Goal: Task Accomplishment & Management: Manage account settings

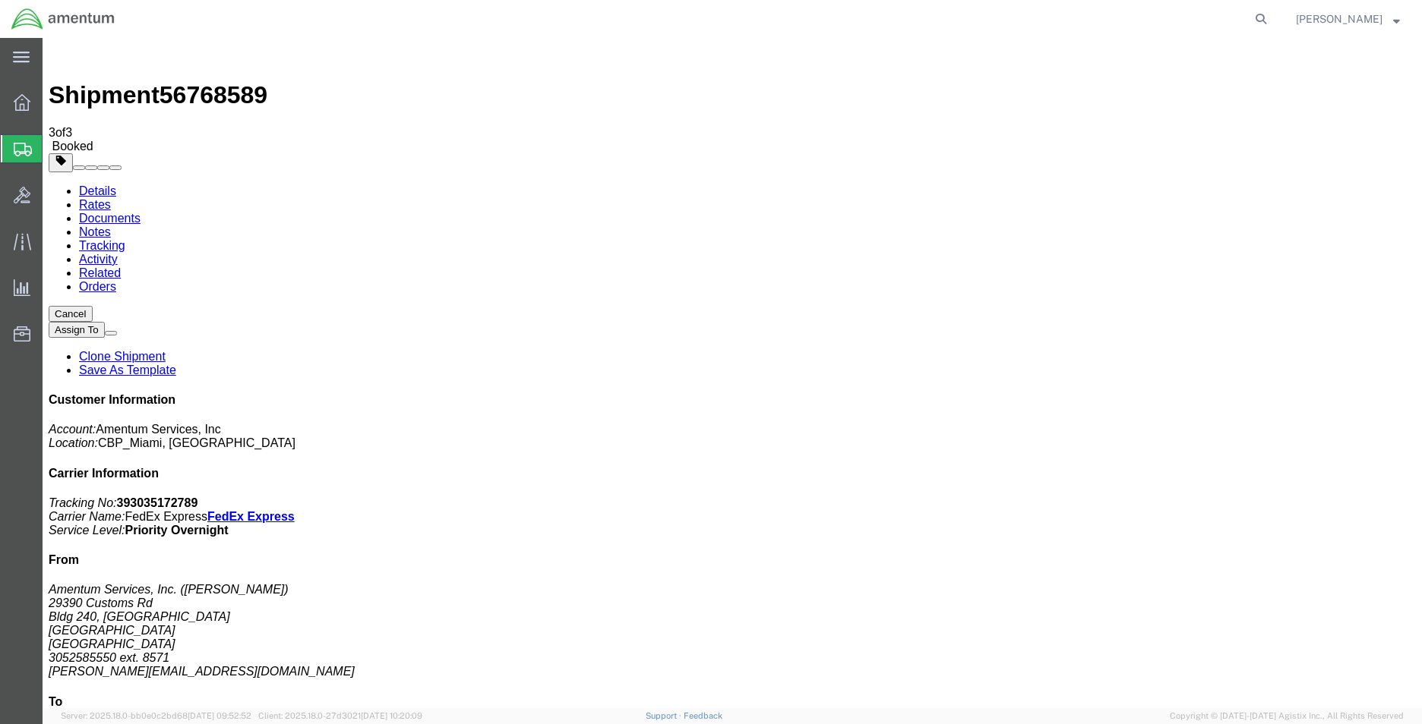
click at [166, 350] on link "Clone Shipment" at bounding box center [122, 356] width 87 height 13
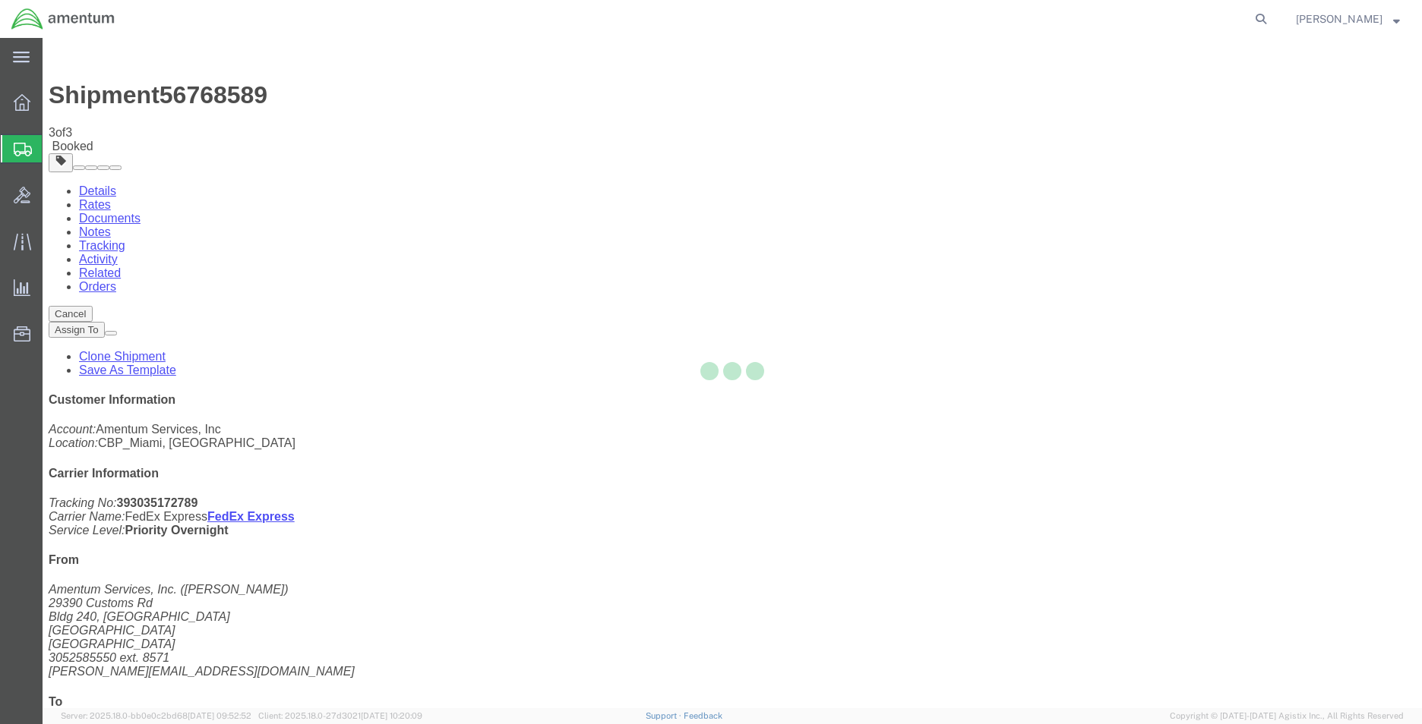
select select "49931"
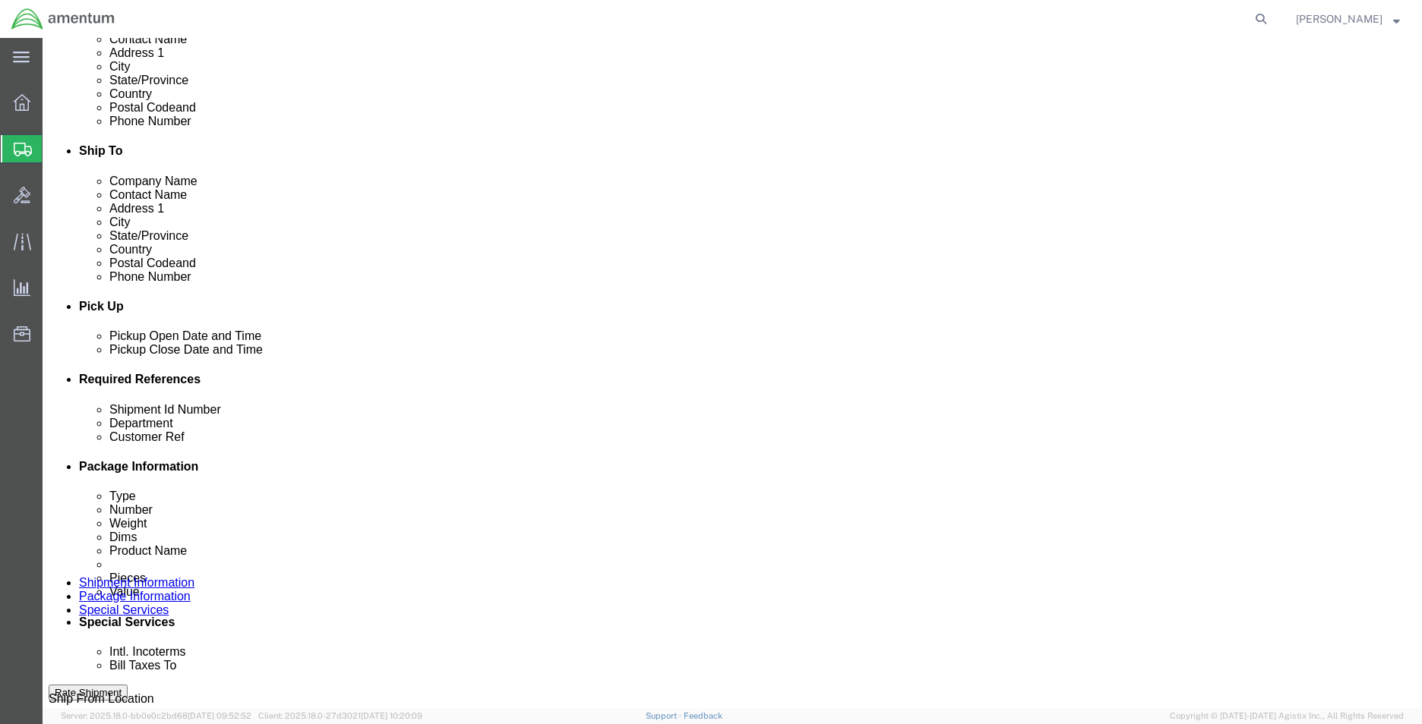
scroll to position [456, 0]
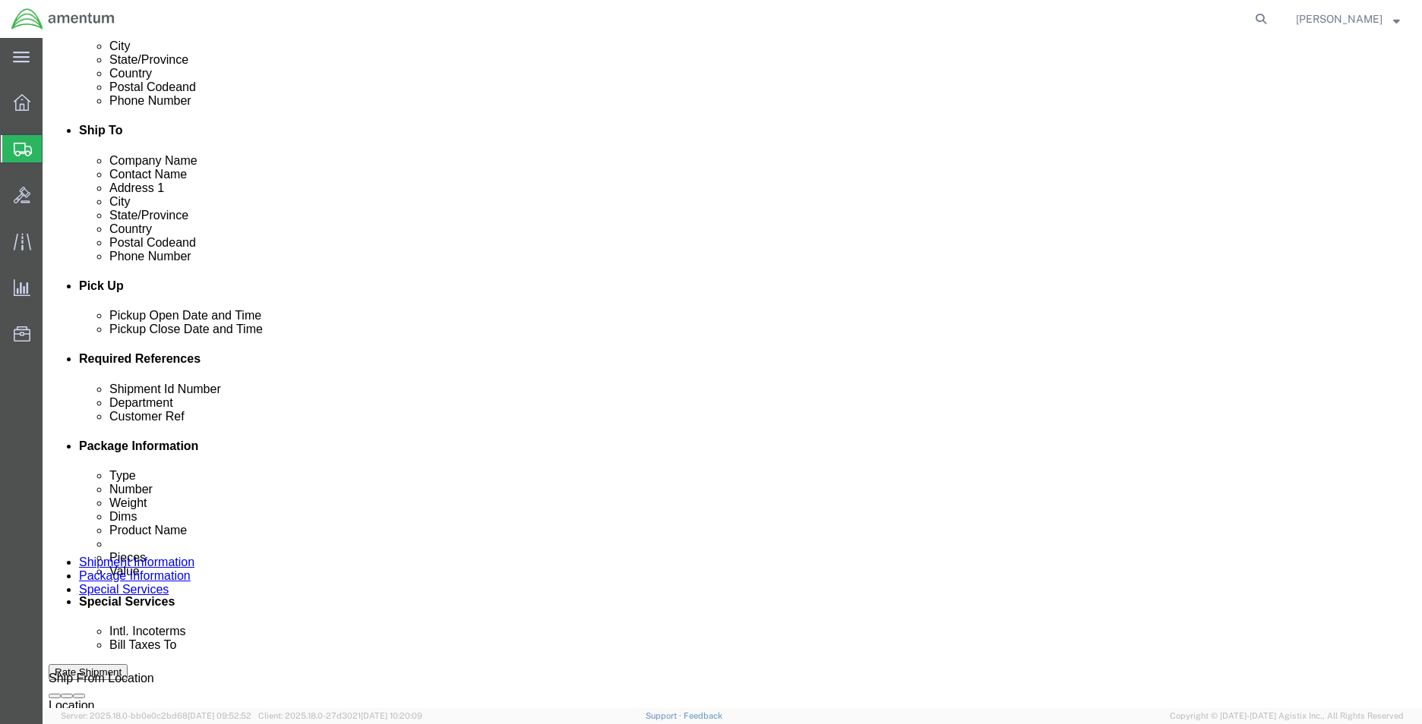
click span "56770611"
copy span "56770611"
click input "56768589"
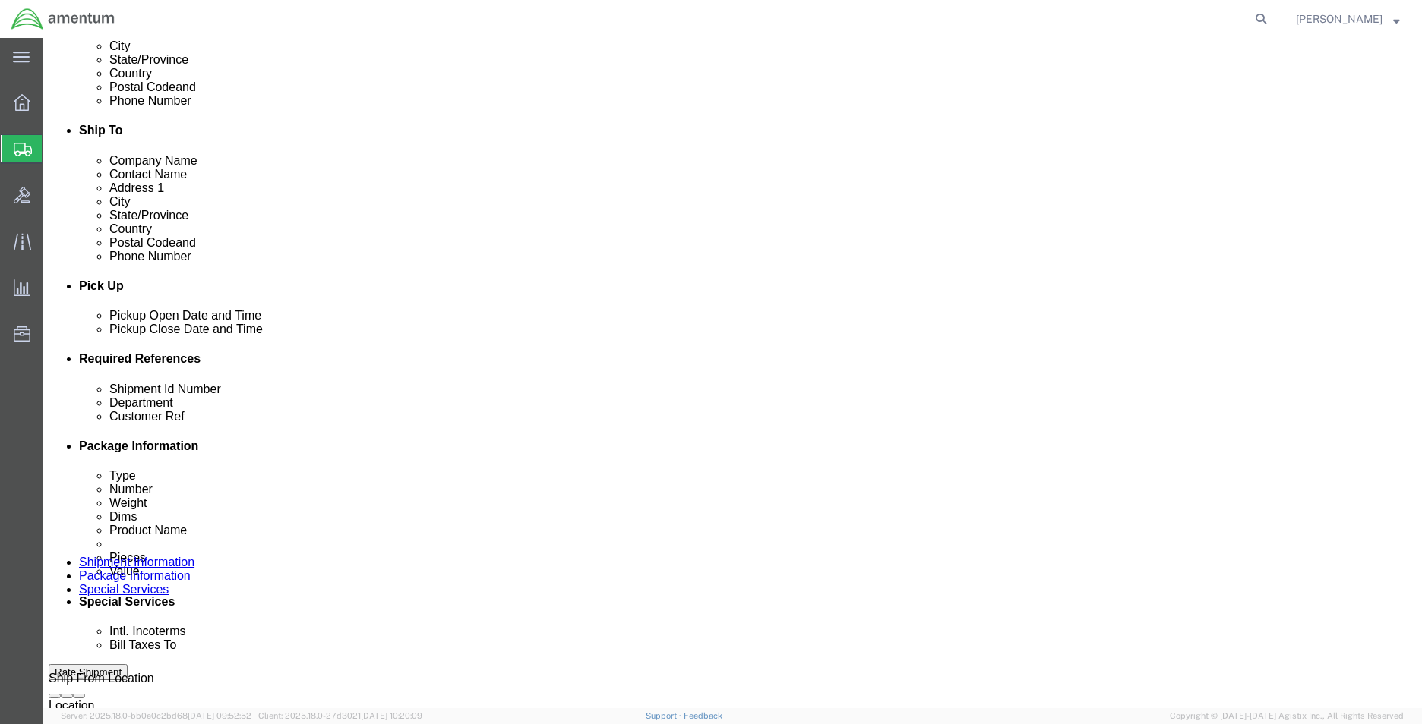
click input "56768589"
paste input "70611"
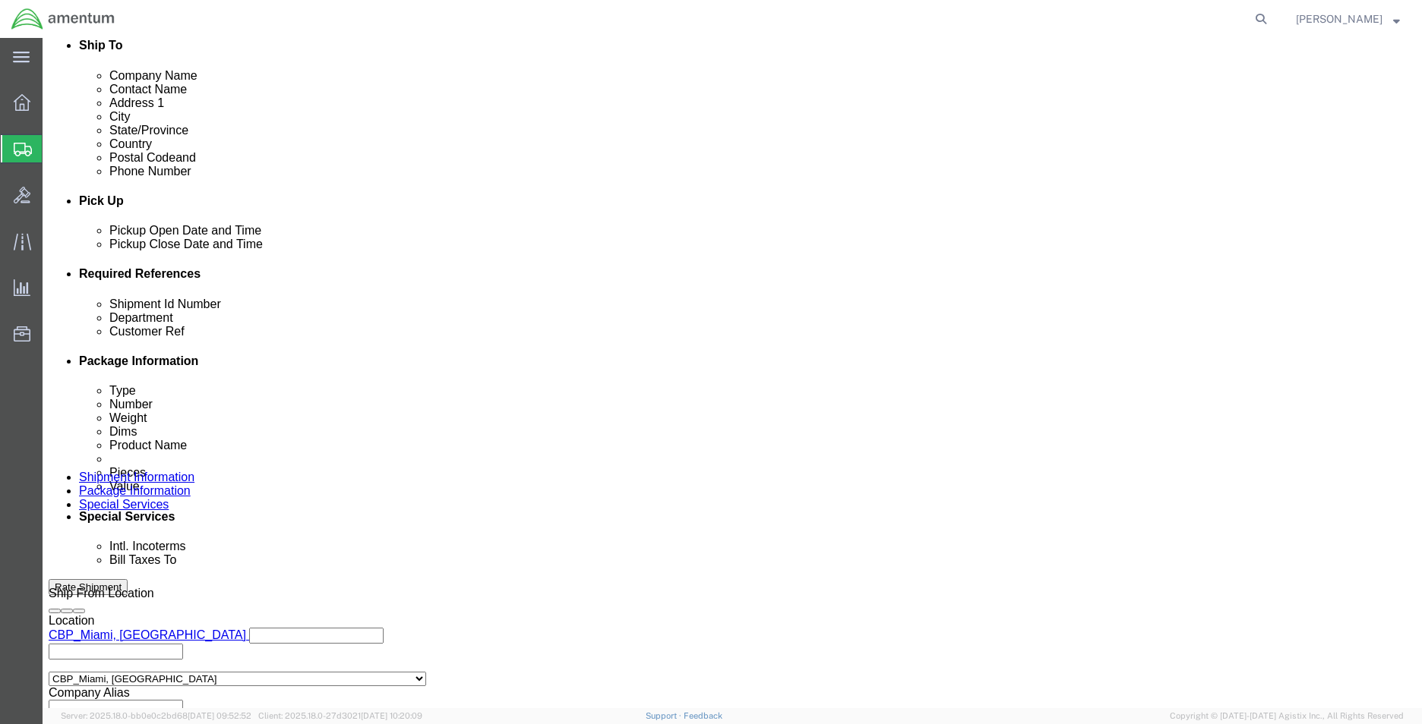
scroll to position [662, 0]
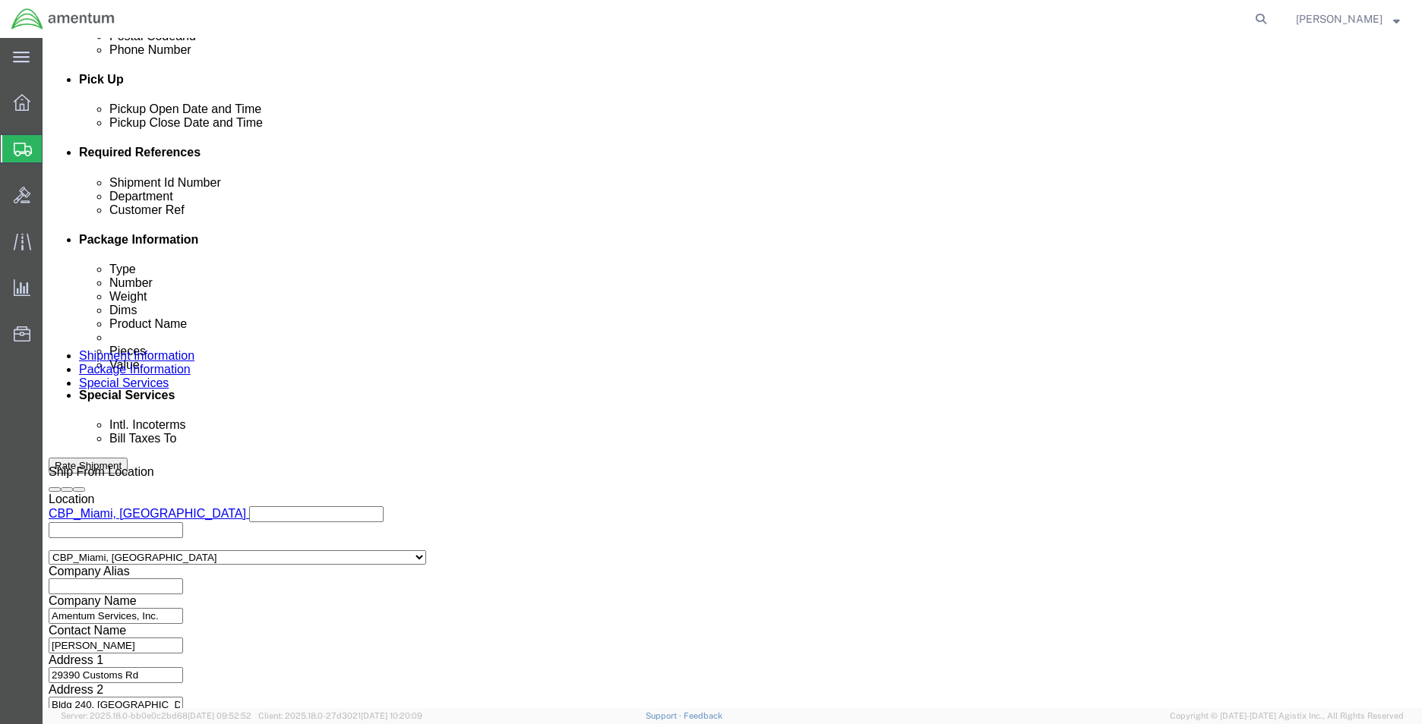
type input "56770611"
click link "Package Information"
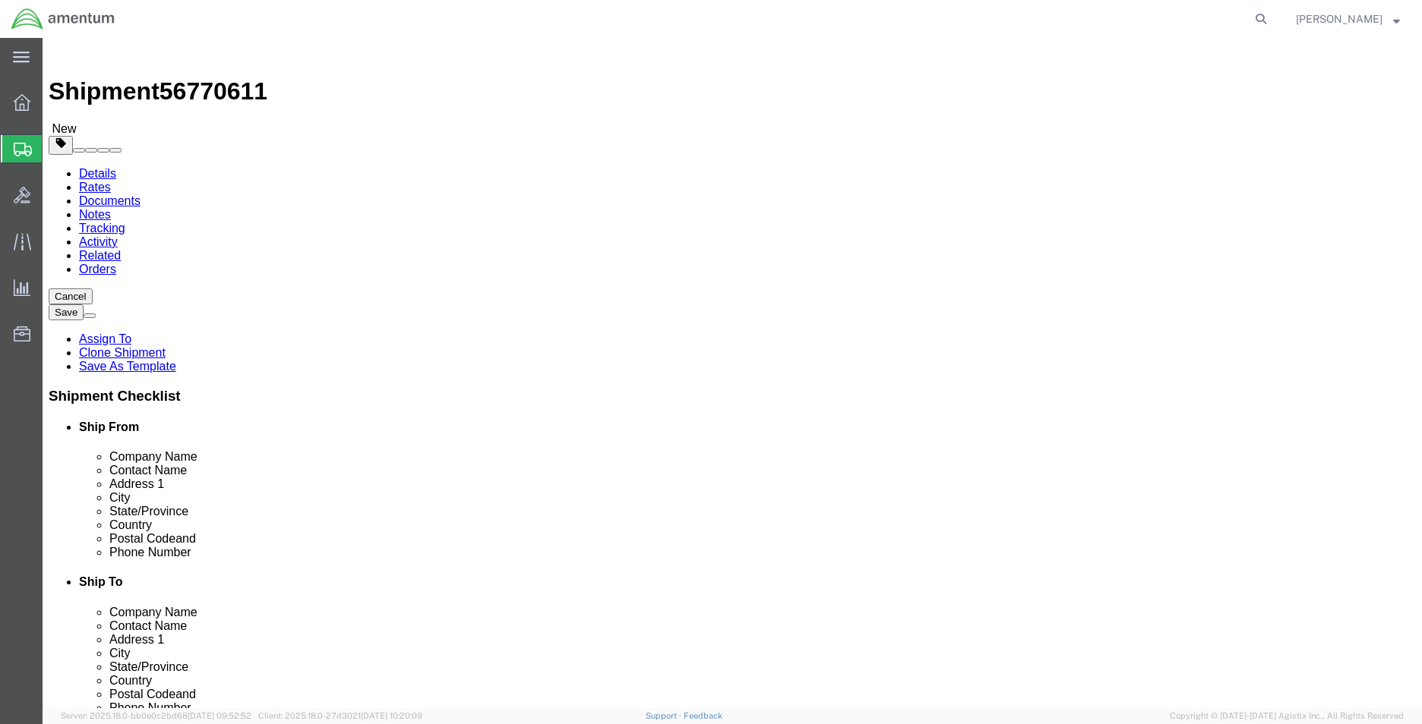
click select "Select Bale(s) Basket(s) Bolt(s) Bottle(s) Buckets Bulk Bundle(s) Can(s) Cardbo…"
select select "CASE"
click select "Select Bale(s) Basket(s) Bolt(s) Bottle(s) Buckets Bulk Bundle(s) Can(s) Cardbo…"
click link "Delete this content"
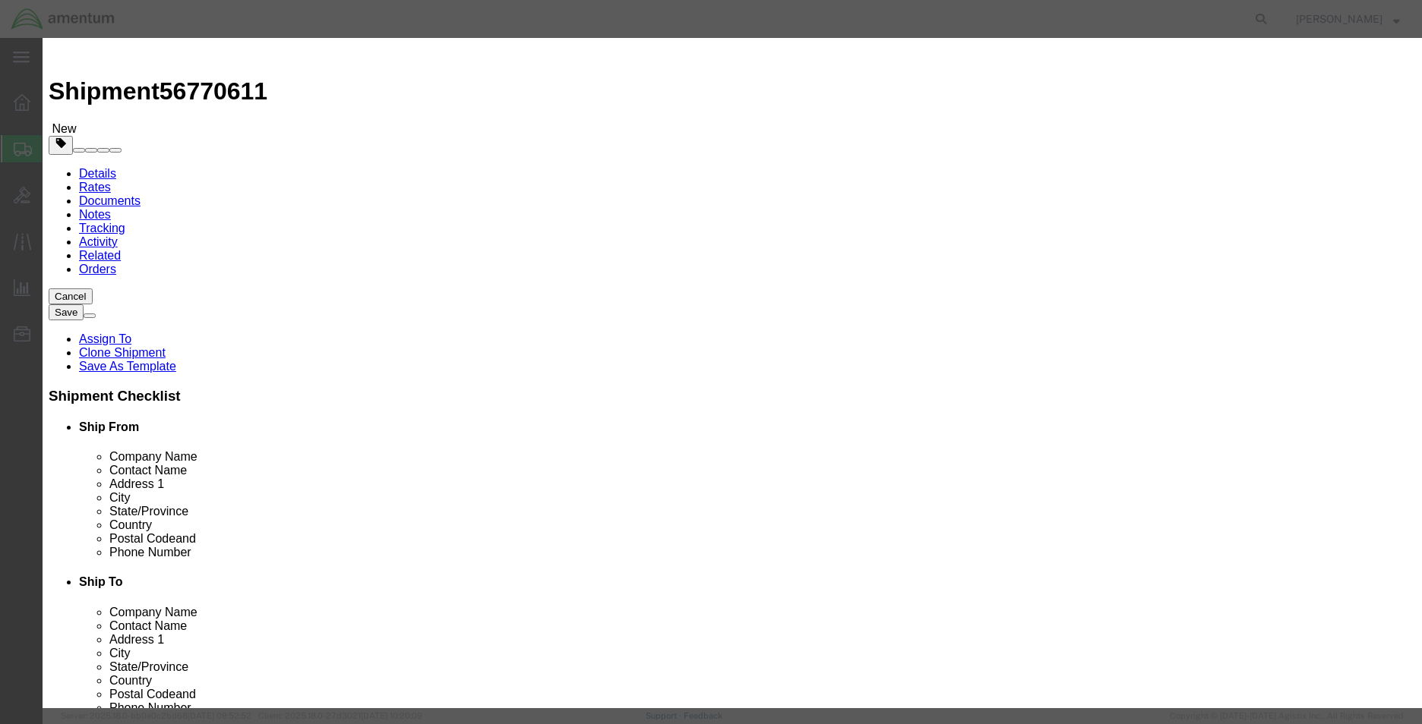
click button "Yes"
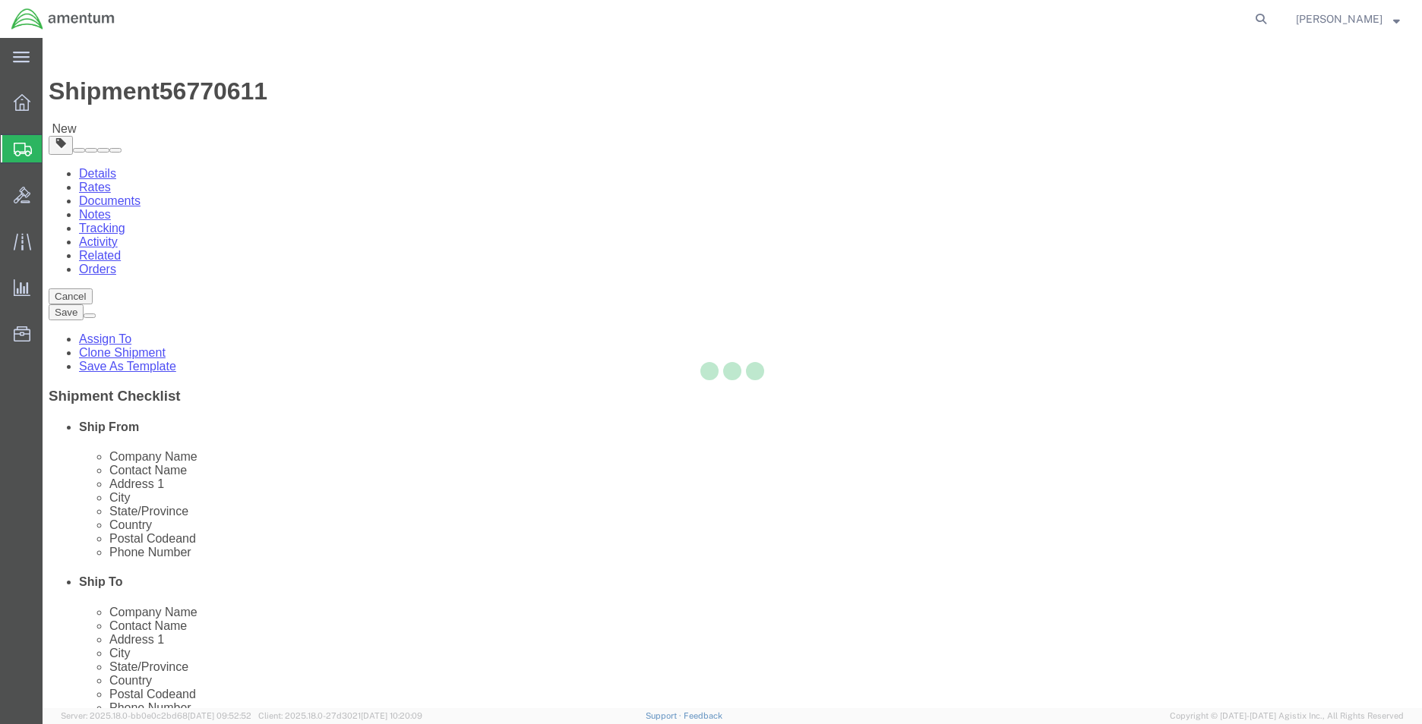
scroll to position [0, 0]
select select "CASE"
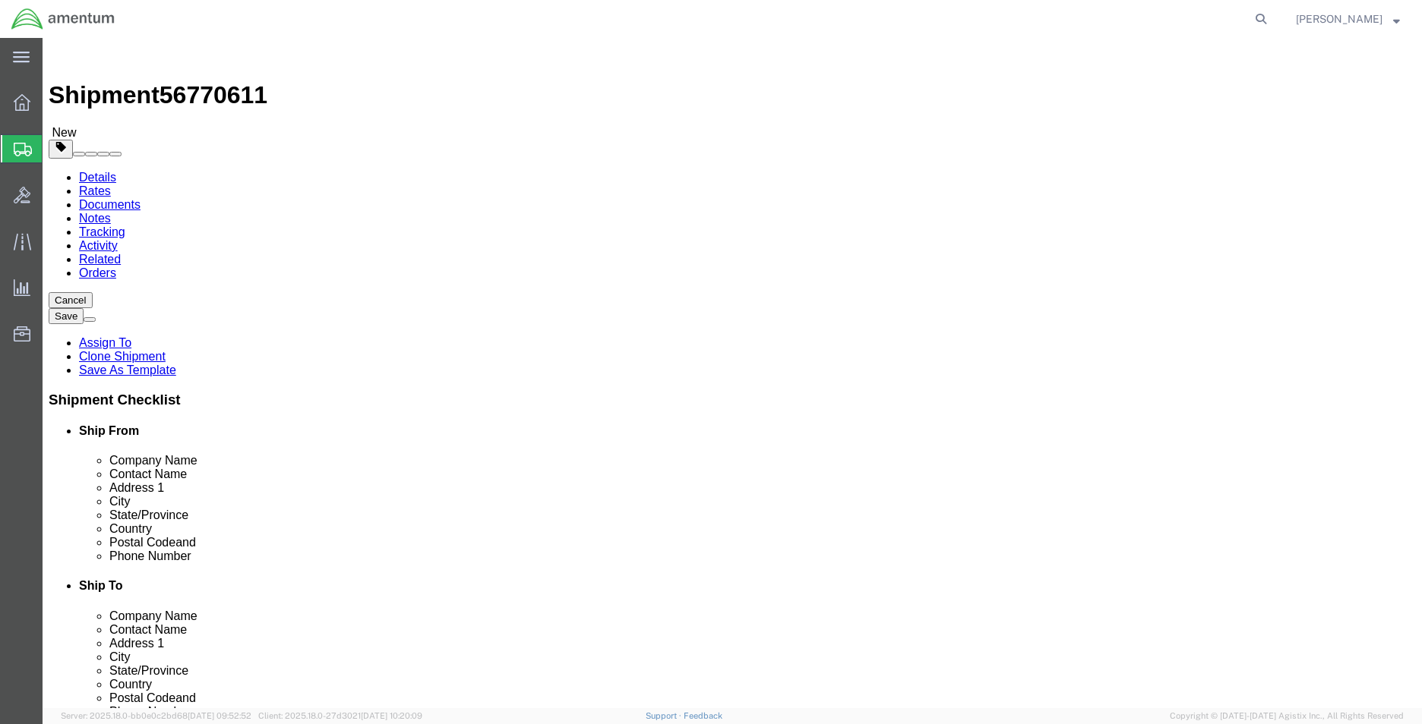
click dd "66.00 USD"
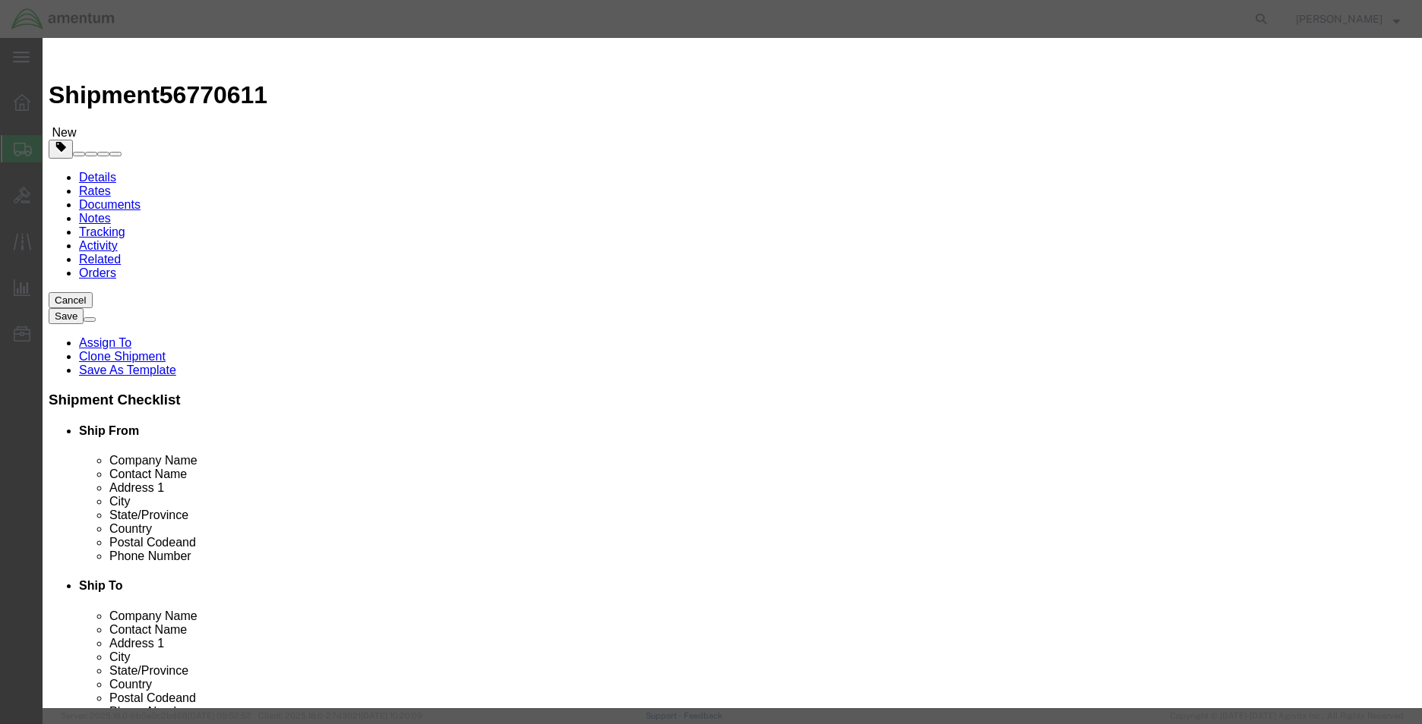
click input "PROBE"
paste input "ANALYZER,BALANCER AND VIBRATION"
type input "ANALYZER,BALANCER AND VIBRATION"
click input "66.00"
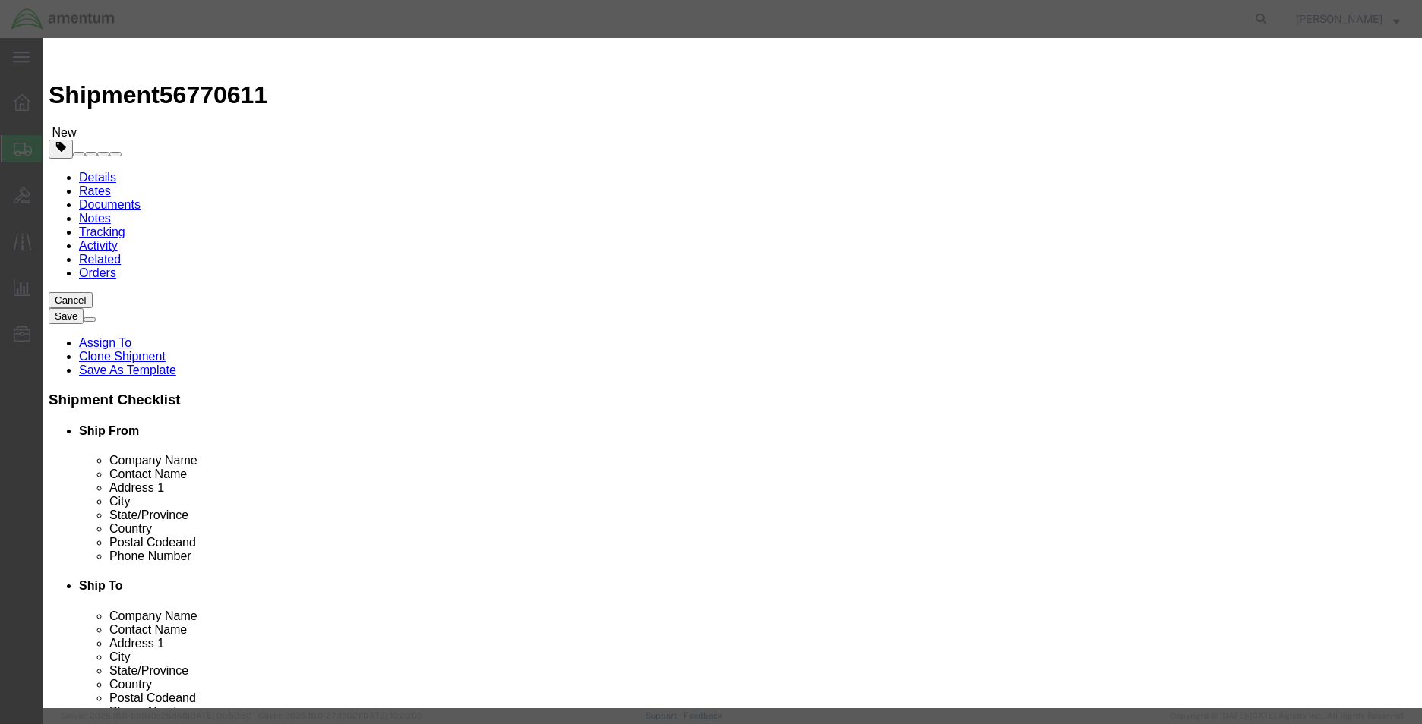
click input "66.00"
type input "1745"
click button "Save & Close"
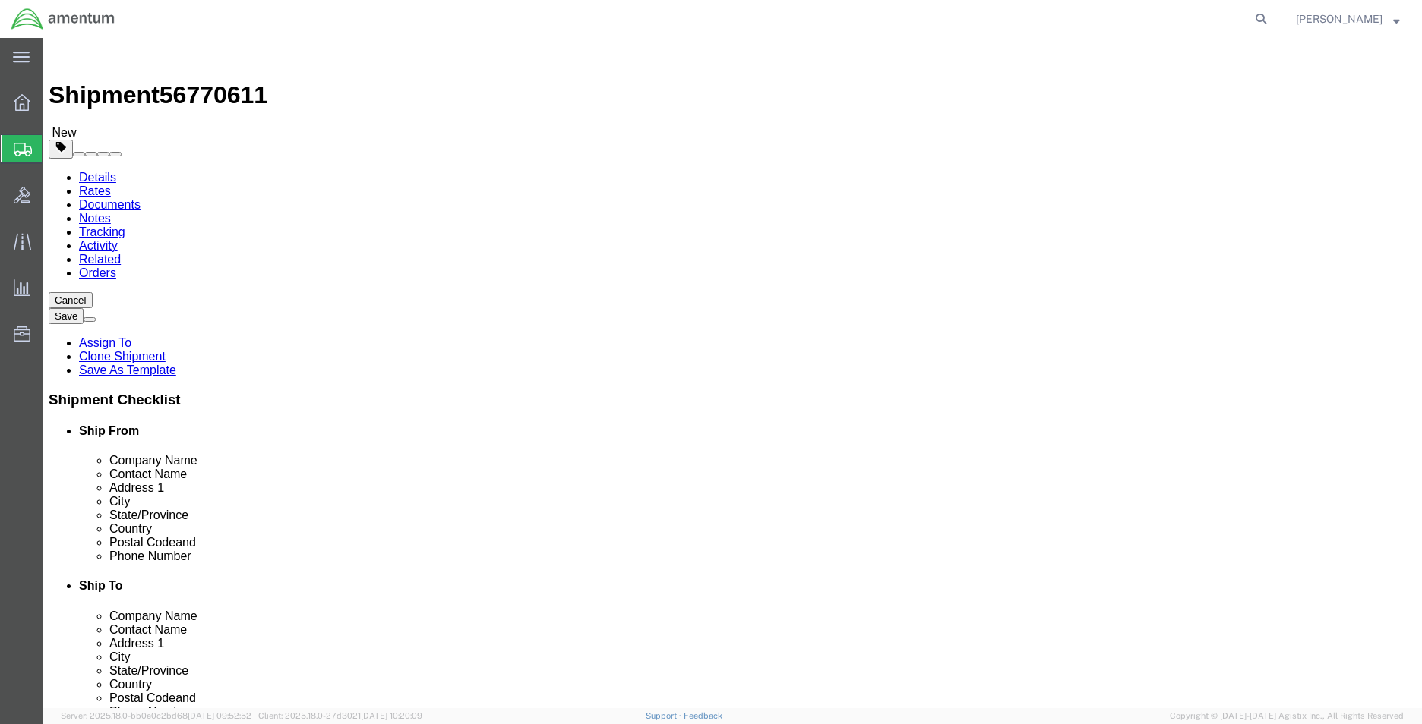
click icon
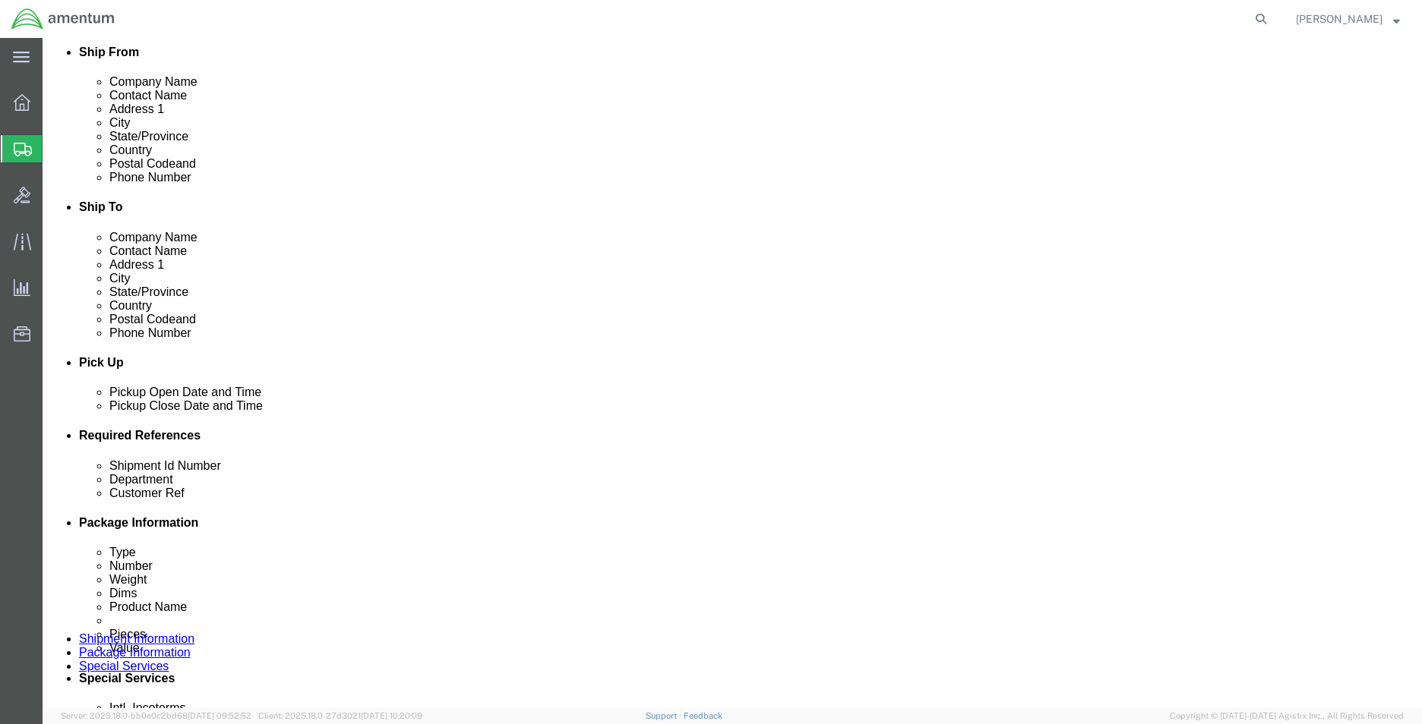
scroll to position [380, 0]
click button "Rate Shipment"
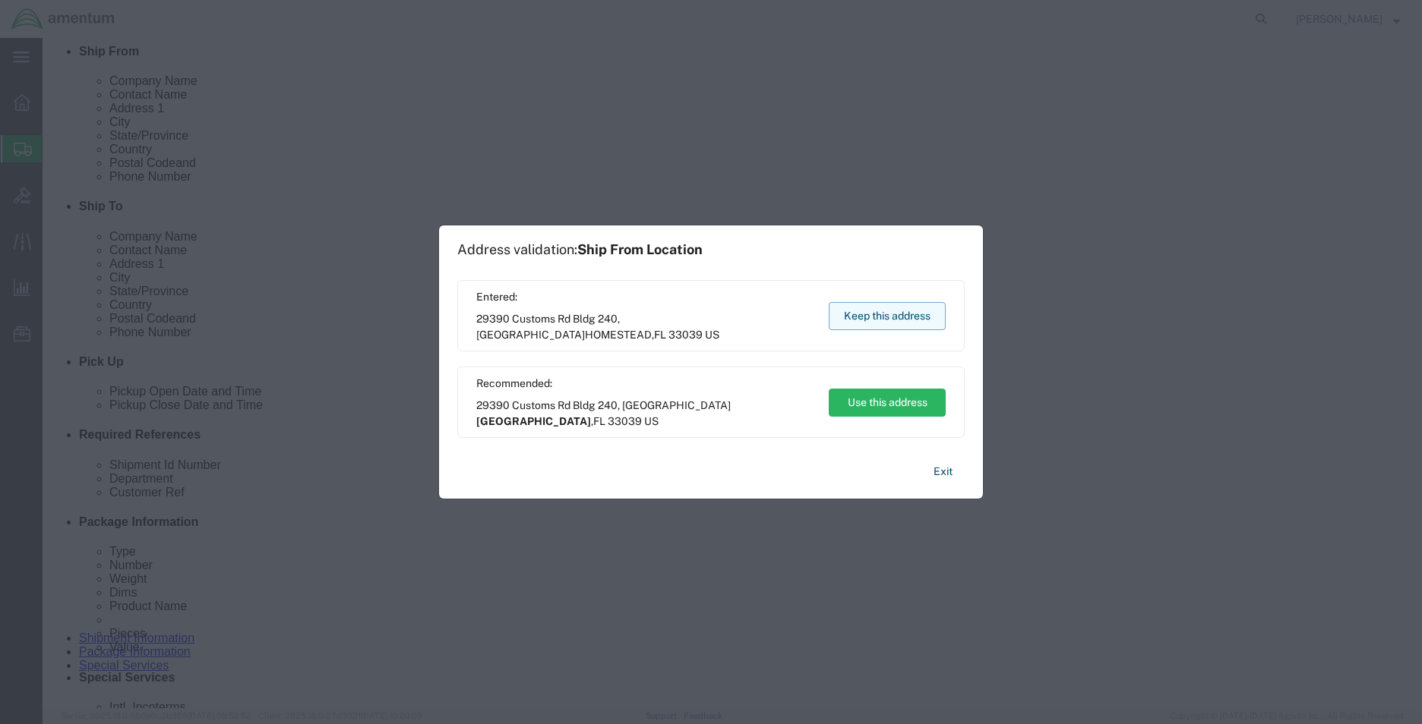
click at [855, 316] on button "Keep this address" at bounding box center [886, 316] width 117 height 28
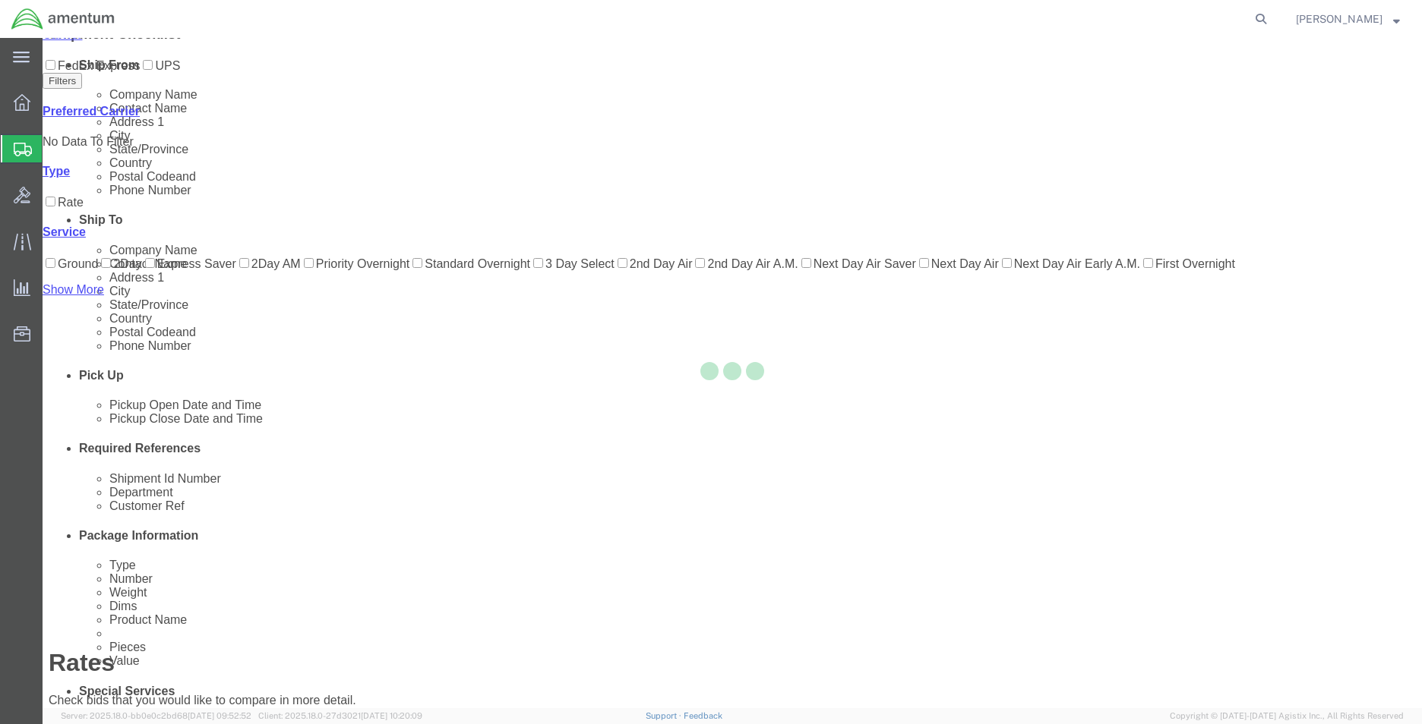
scroll to position [33, 0]
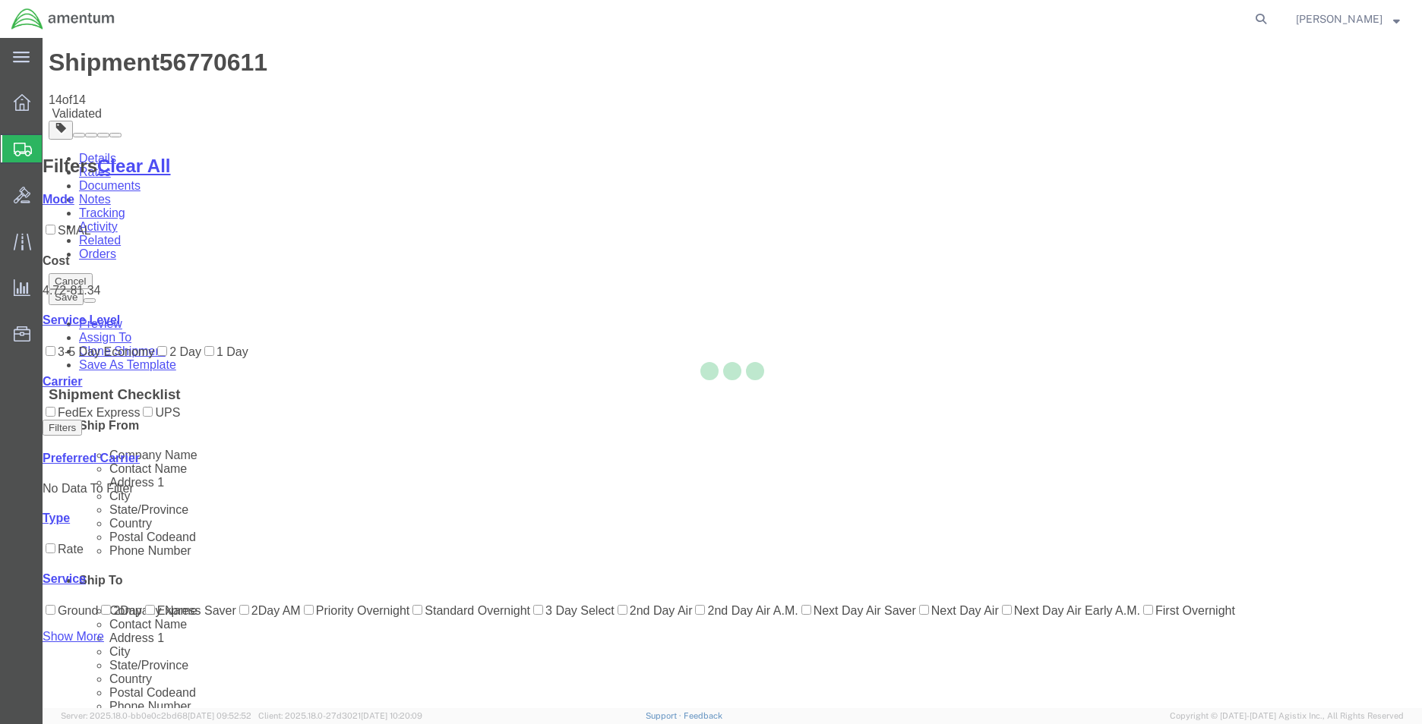
scroll to position [0, 0]
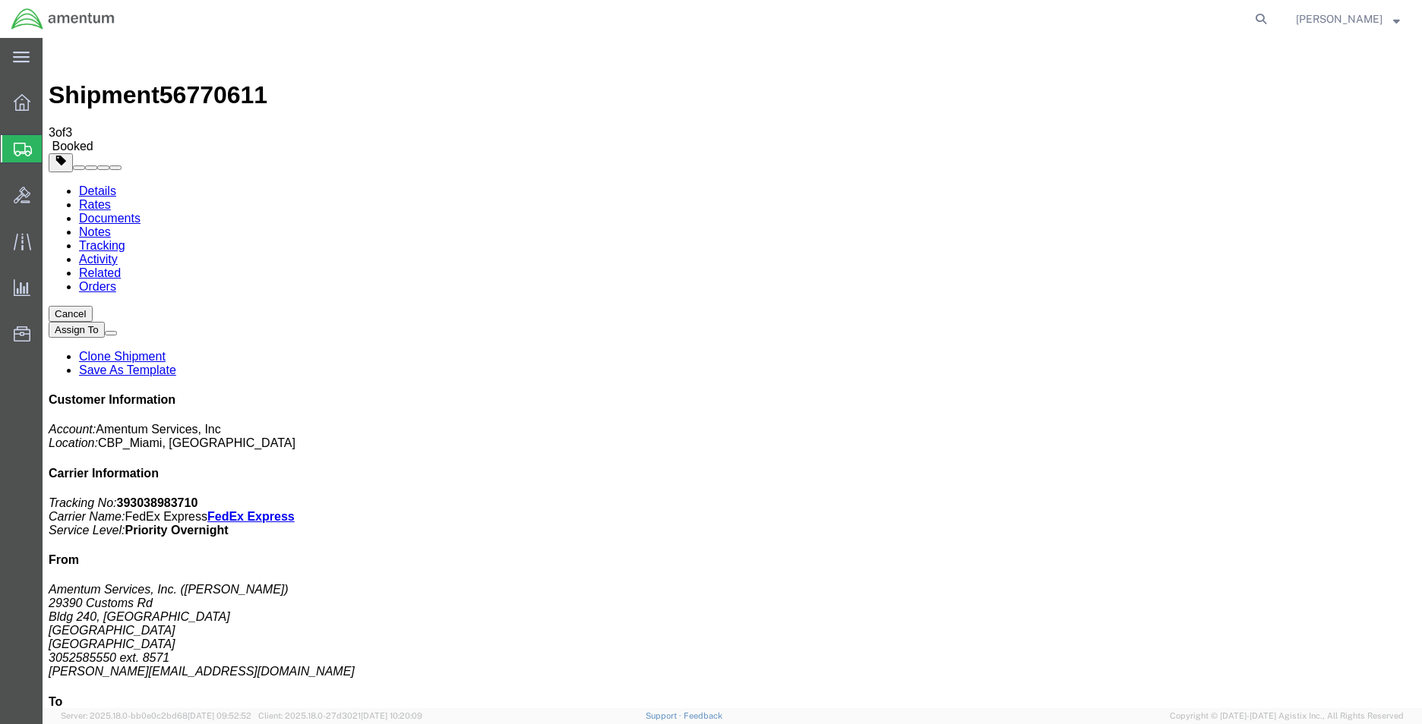
click at [93, 306] on button "Cancel" at bounding box center [71, 314] width 44 height 16
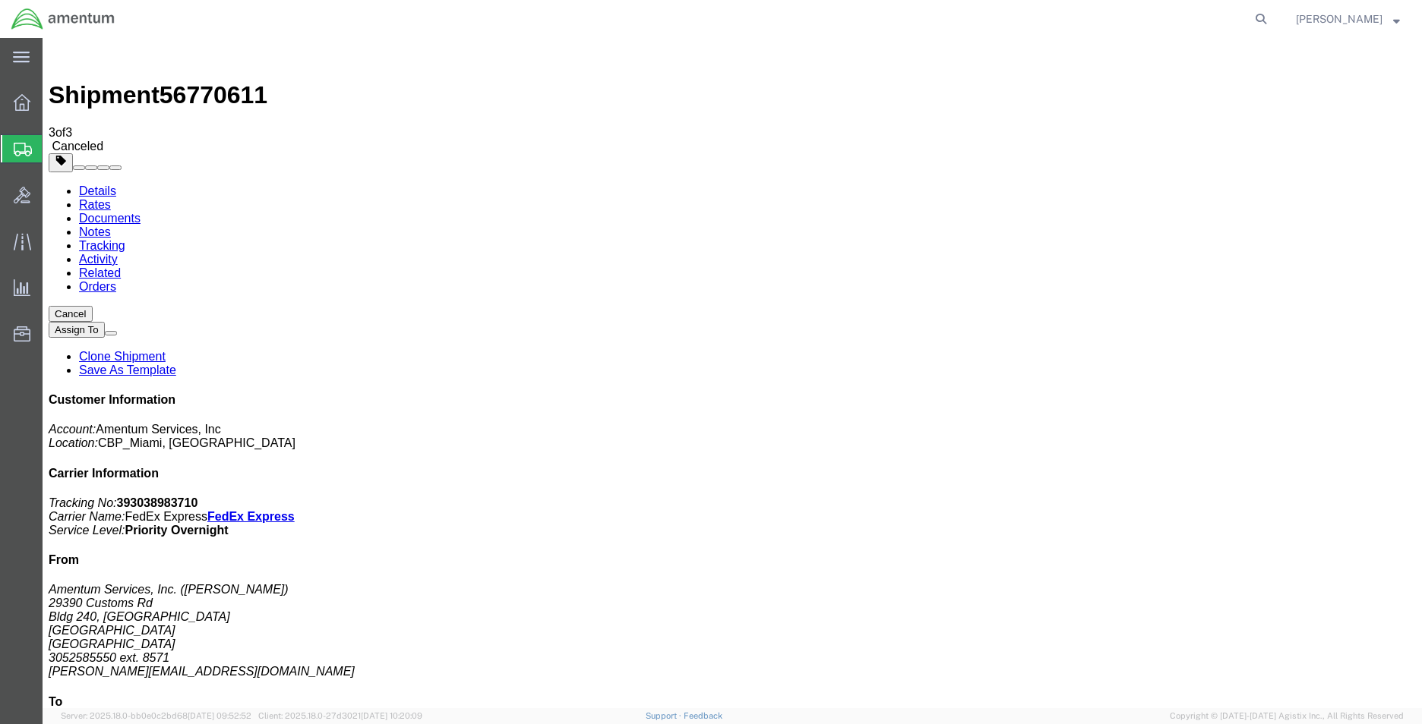
click div
click link "Clone Shipment"
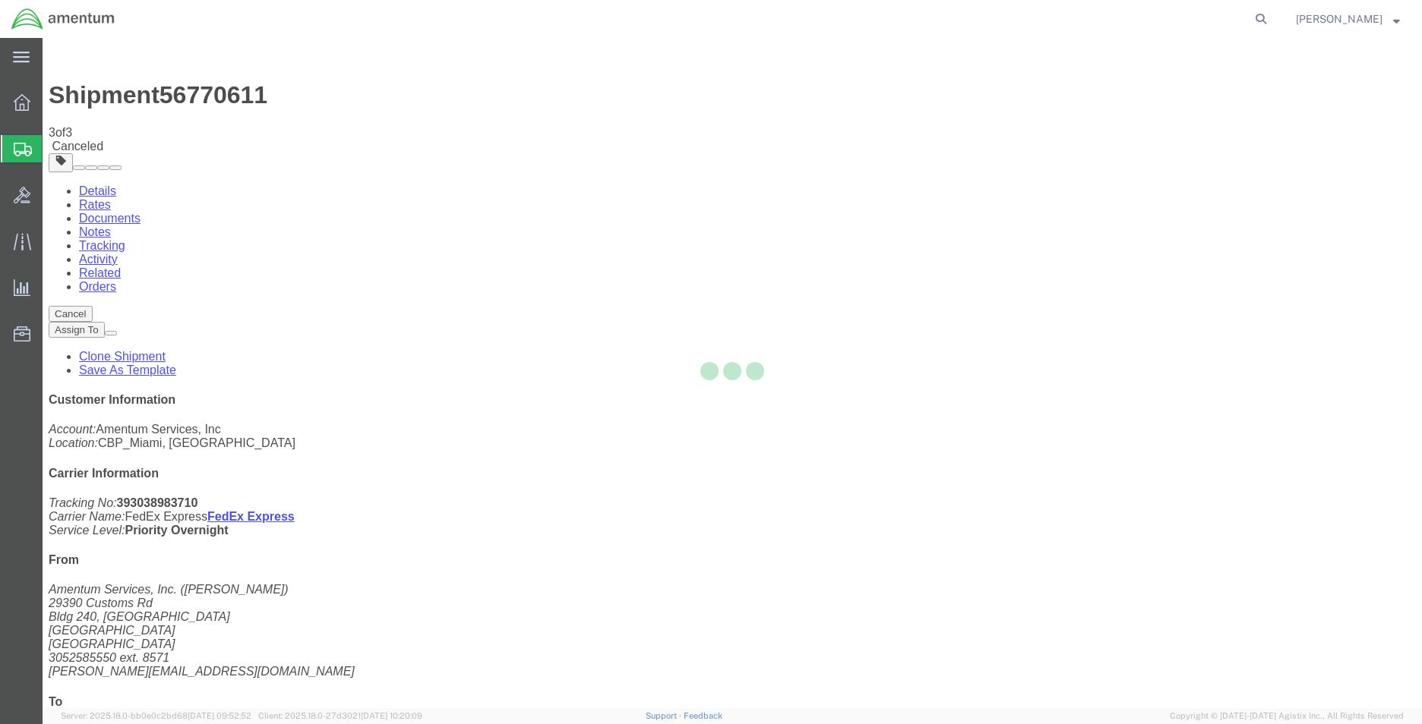
select select "49931"
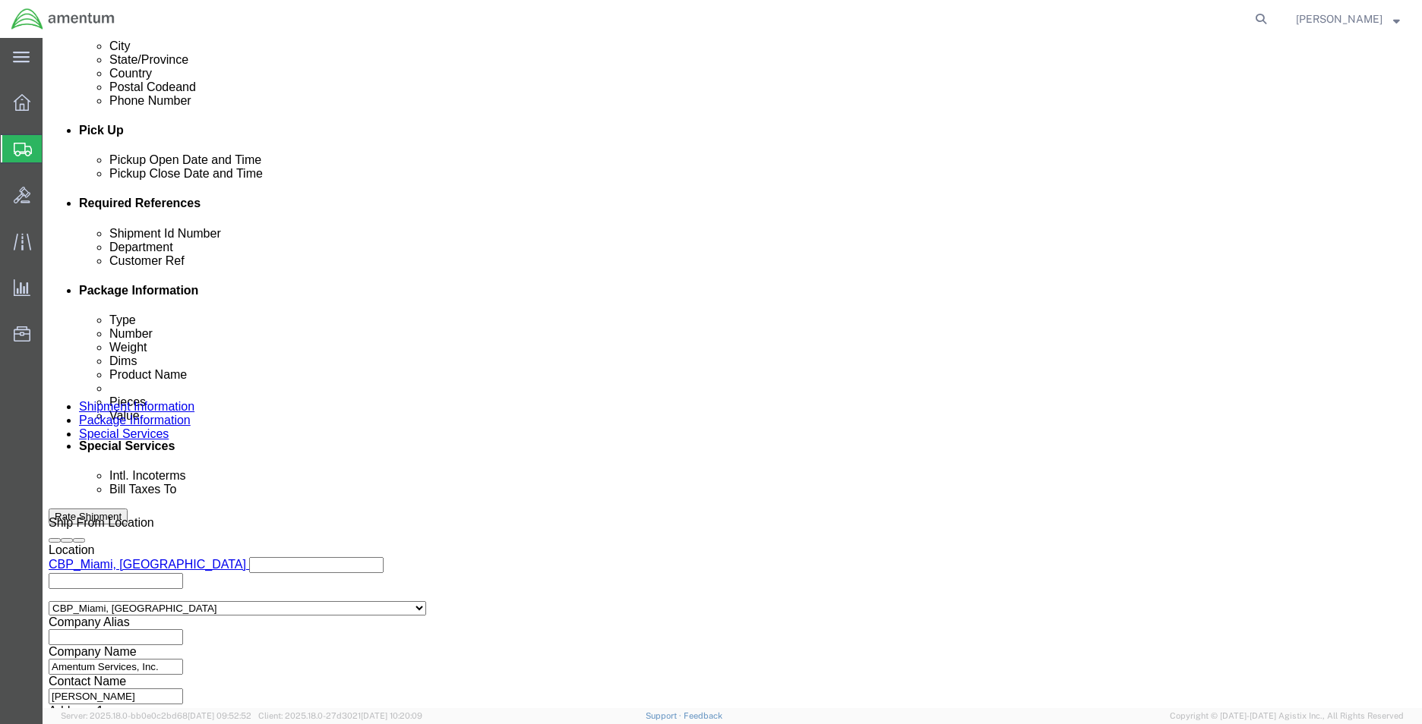
scroll to position [662, 0]
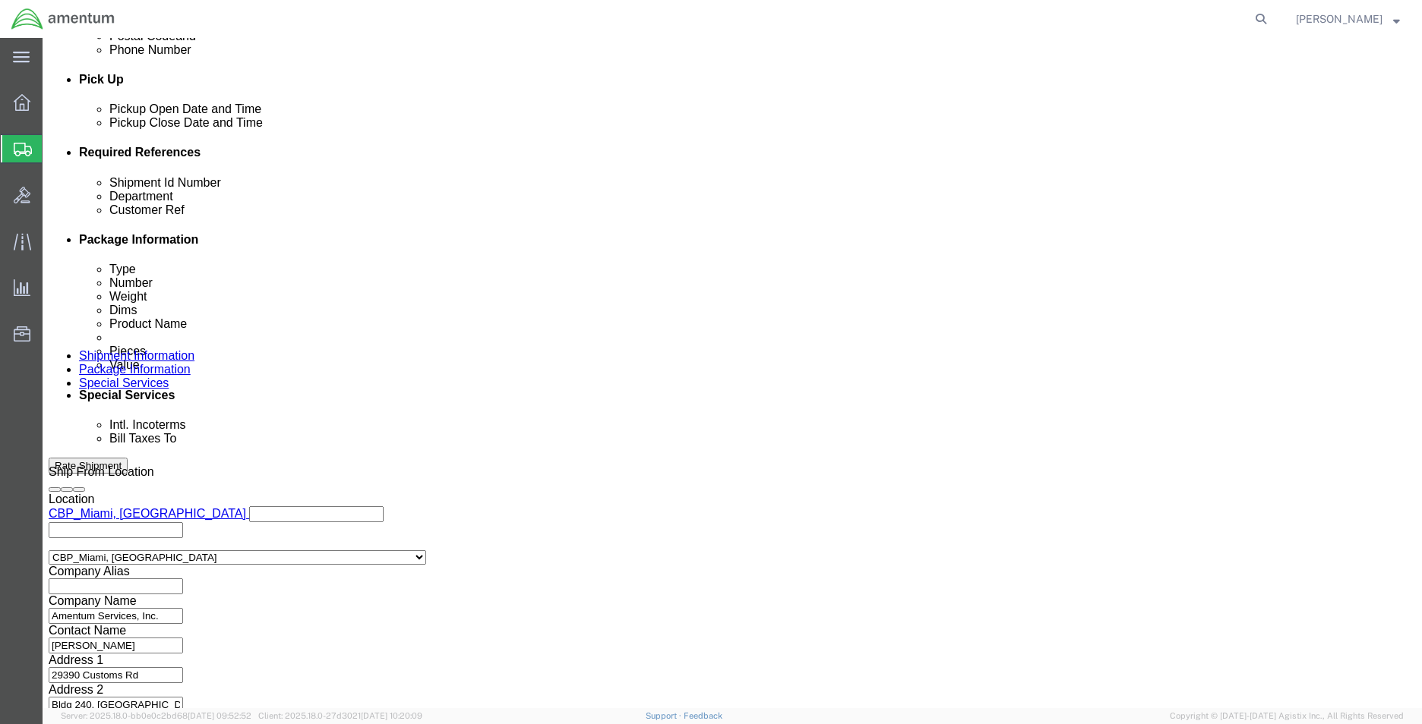
click span "56770649"
copy span "56770649"
click input "56770611"
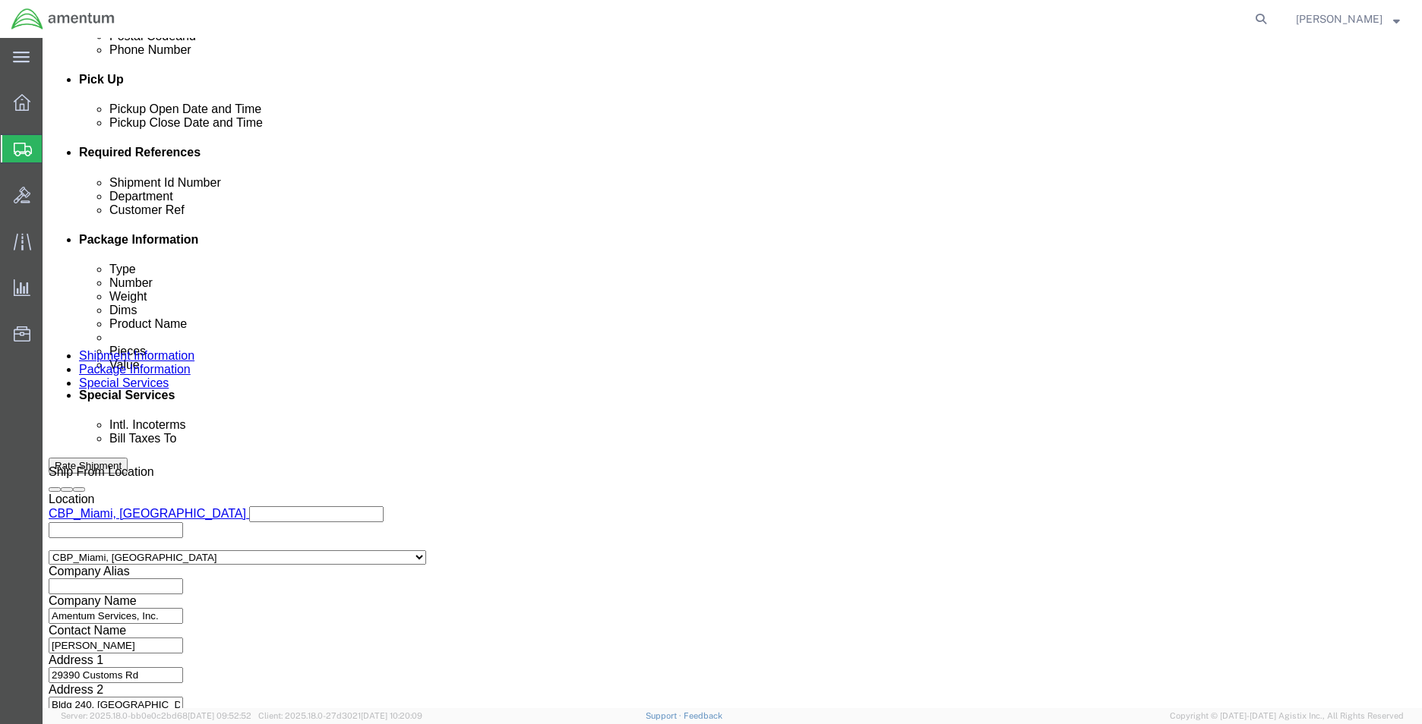
click input "56770611"
paste input "49"
type input "56770649"
click link "Package Information"
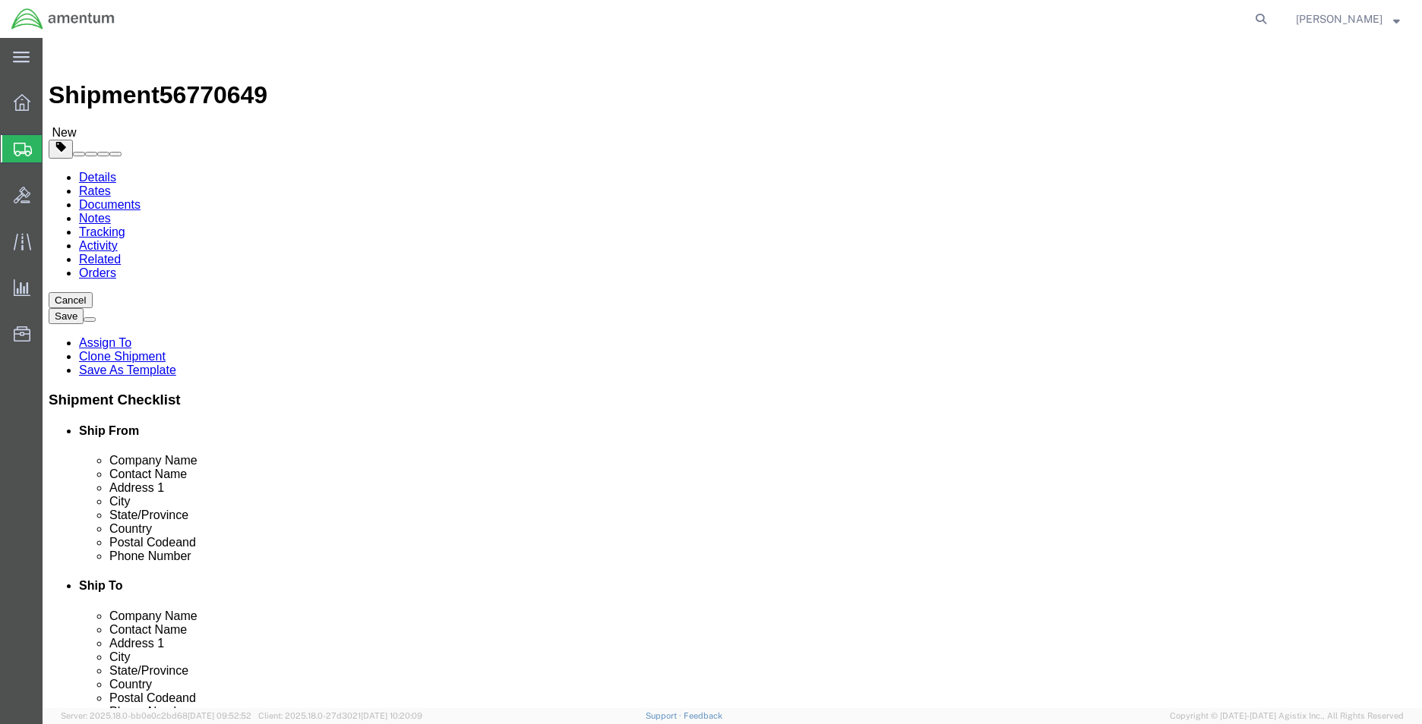
click input "13.00"
click div "Package Content # 1 1 x Case(s) Package Type Select Bale(s) Basket(s) Bolt(s) B…"
click input "13.00"
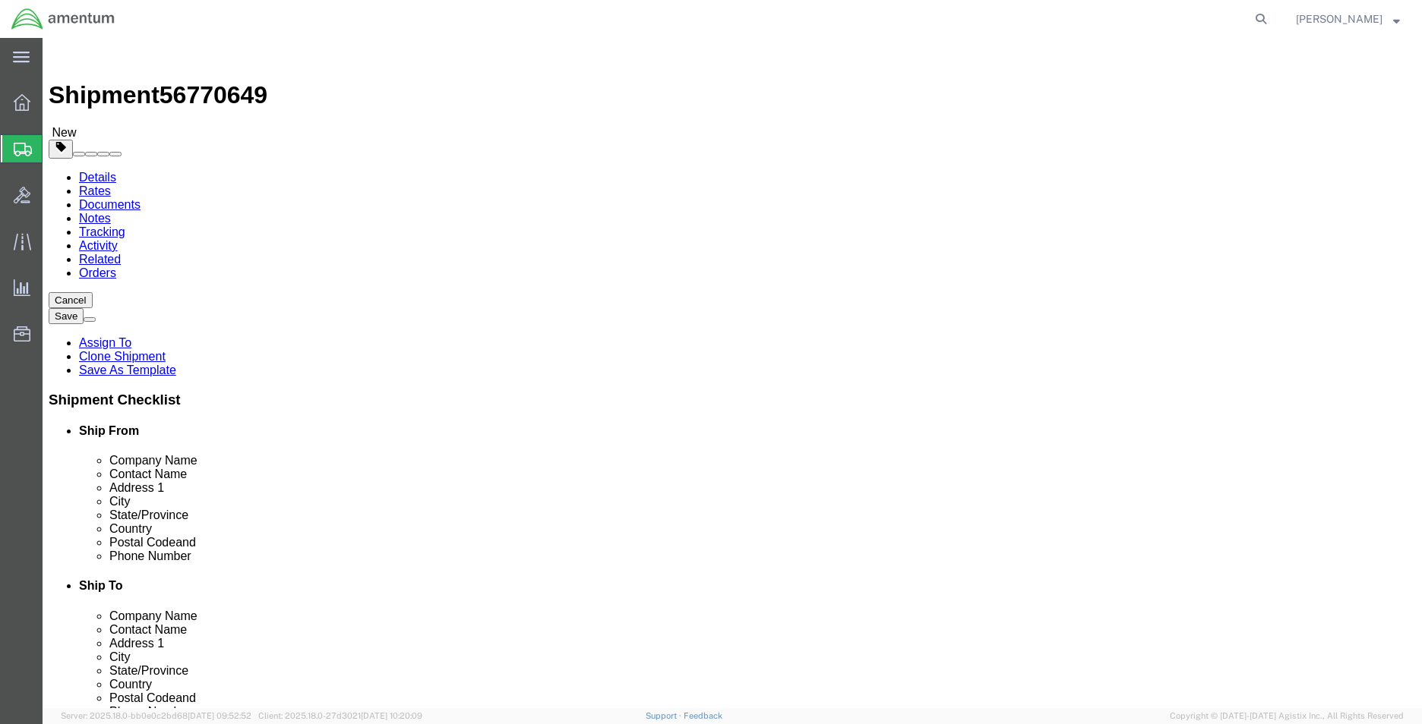
type input "25"
type input "11"
type input "54"
click button "Rate Shipment"
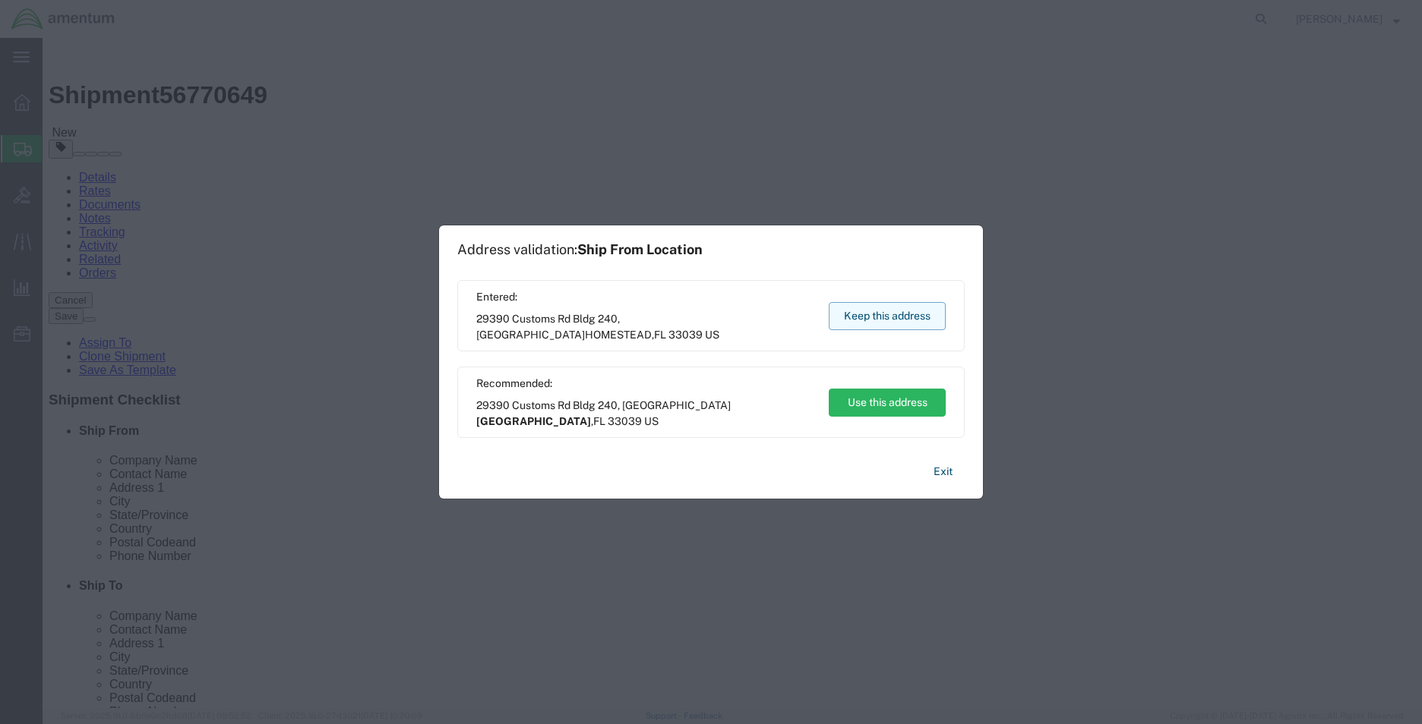
click at [861, 319] on button "Keep this address" at bounding box center [886, 316] width 117 height 28
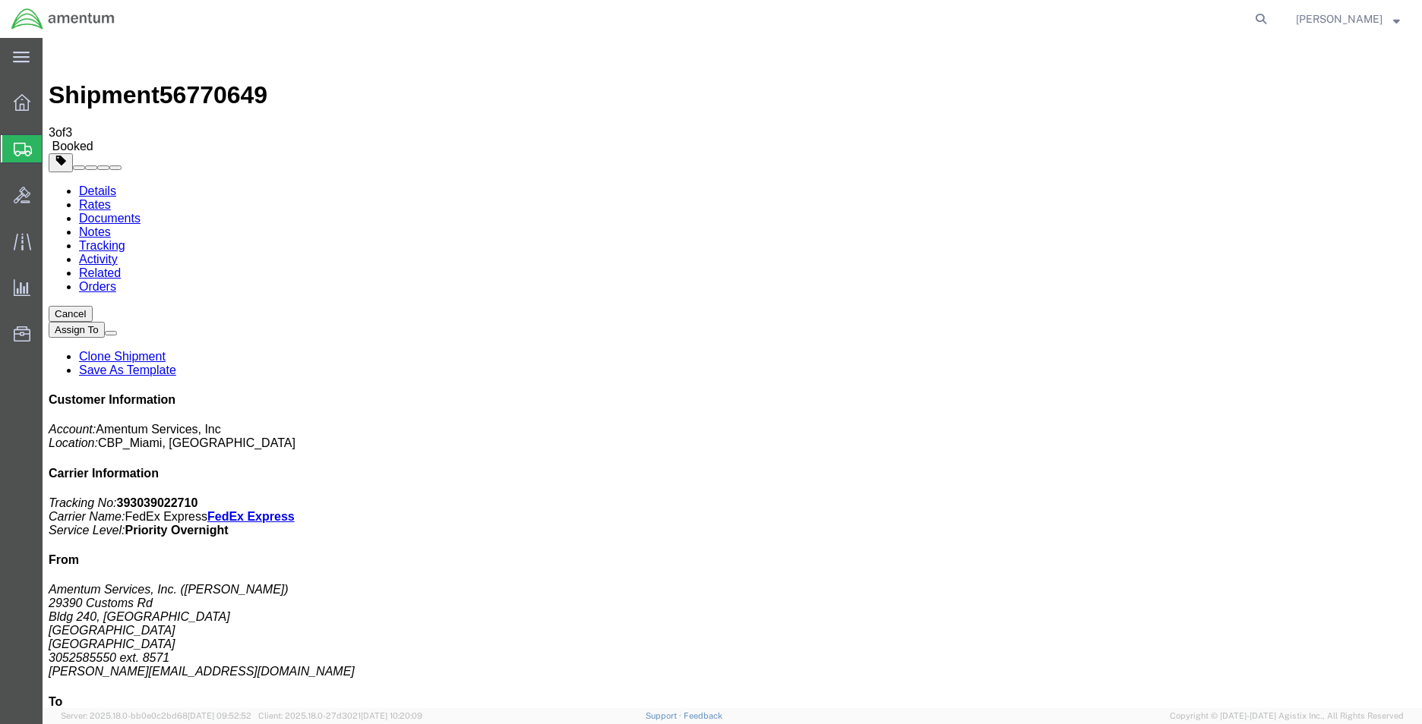
click at [198, 497] on b "393039022710" at bounding box center [157, 503] width 81 height 13
copy b "393039022710"
